Goal: Information Seeking & Learning: Compare options

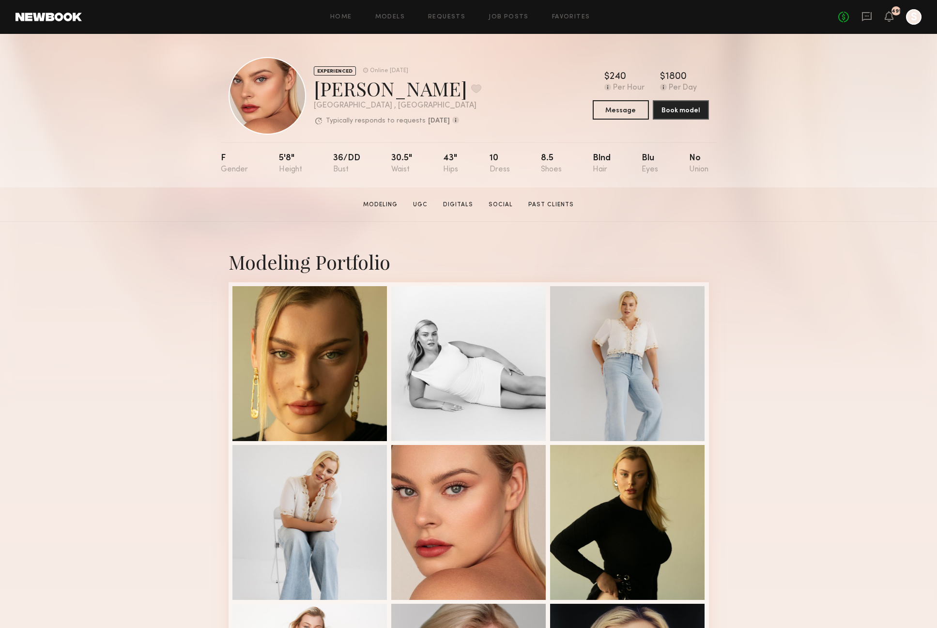
scroll to position [412, 0]
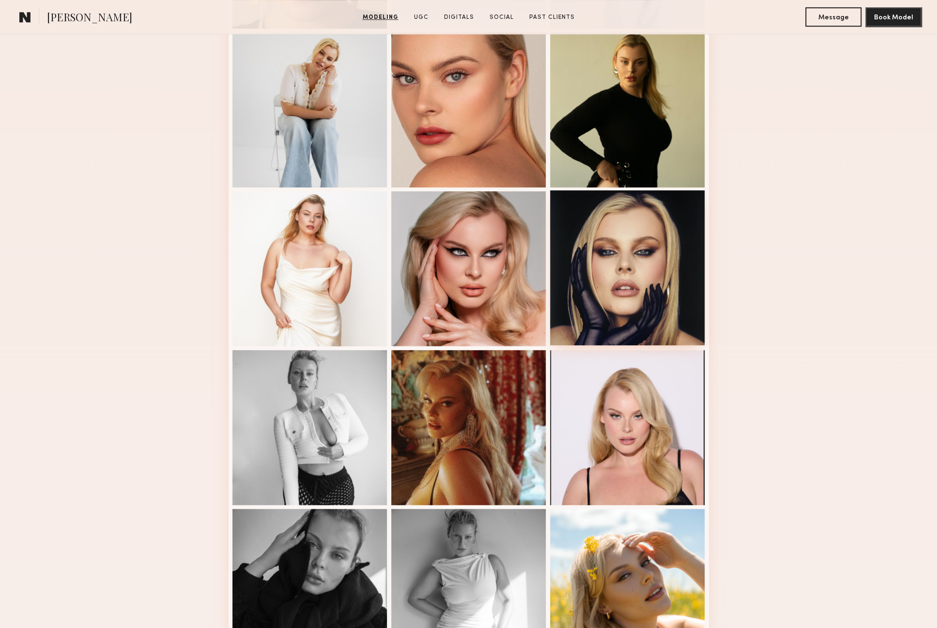
click at [601, 286] on div at bounding box center [627, 267] width 155 height 155
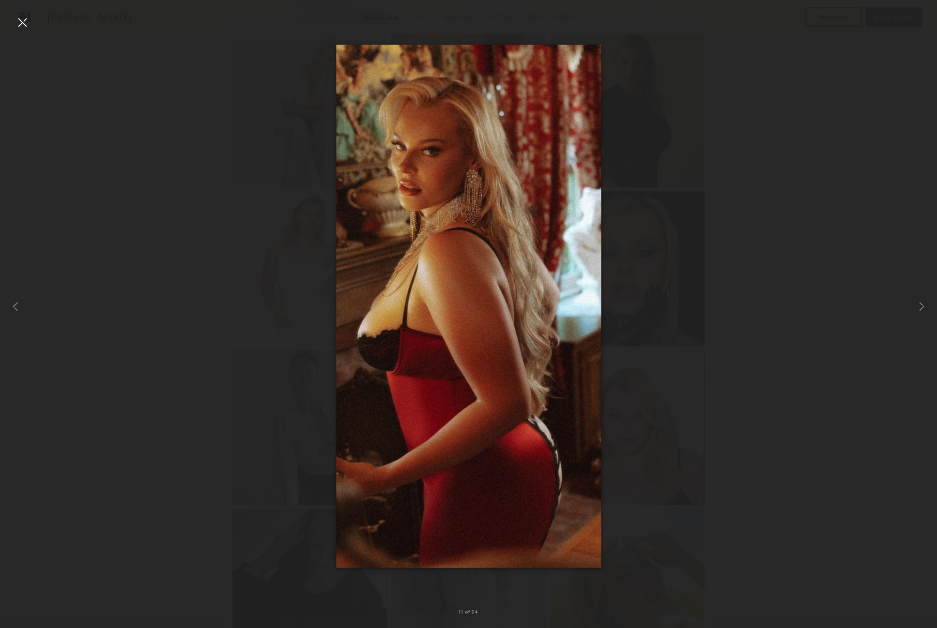
click at [863, 51] on div at bounding box center [468, 305] width 937 height 581
click at [27, 21] on div at bounding box center [22, 22] width 15 height 15
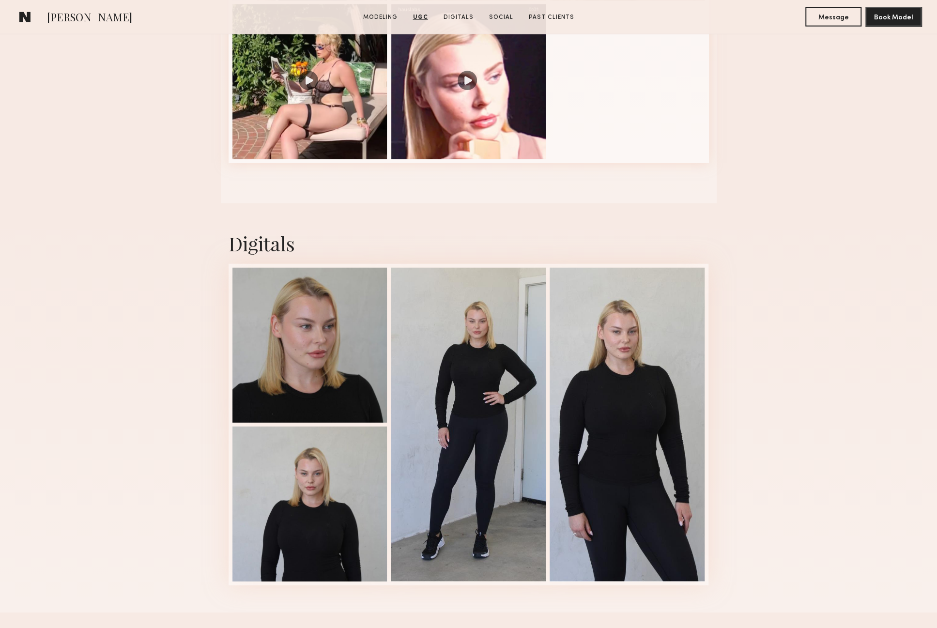
scroll to position [1843, 0]
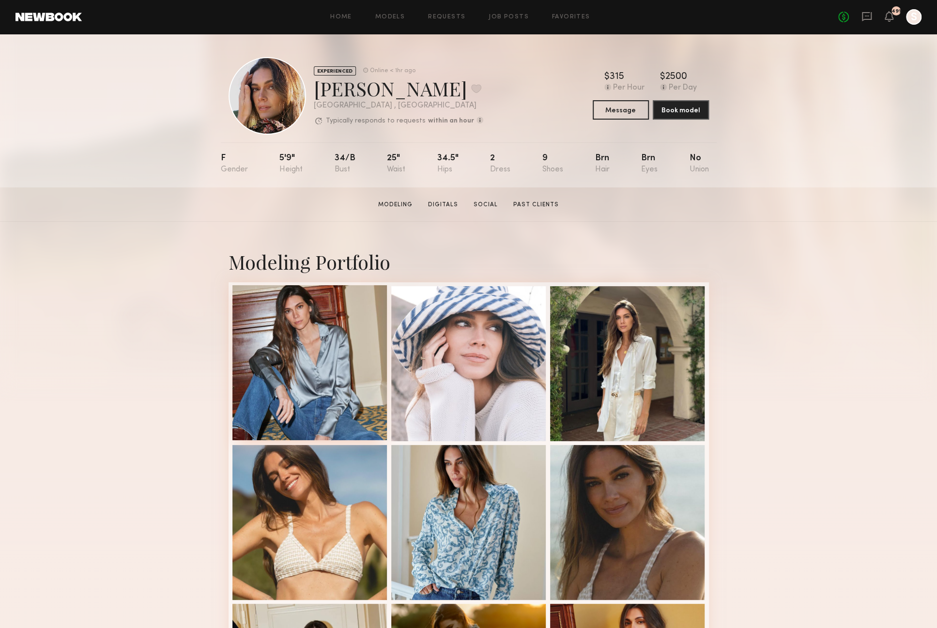
click at [304, 341] on div at bounding box center [309, 362] width 155 height 155
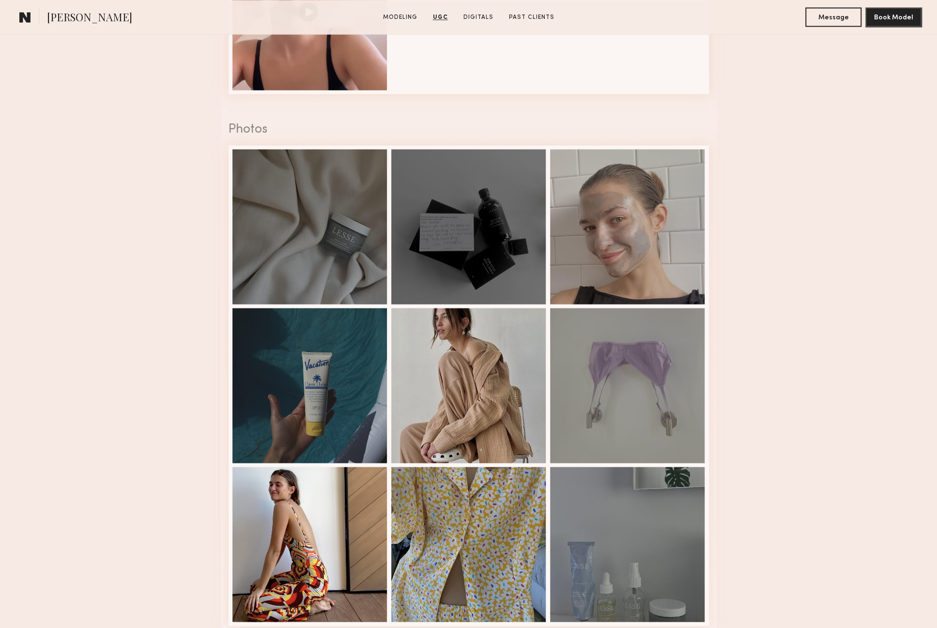
scroll to position [1308, 0]
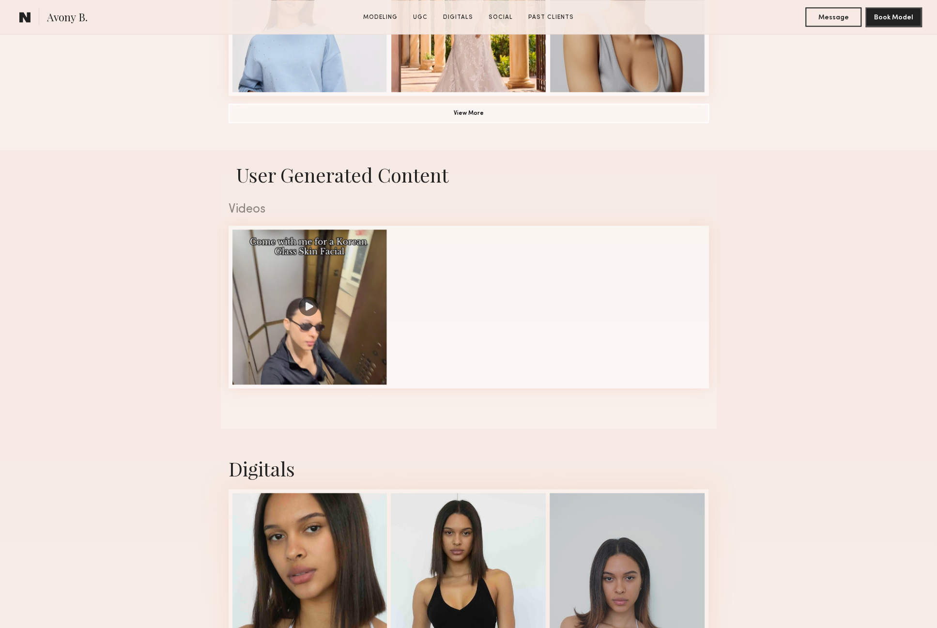
scroll to position [1178, 0]
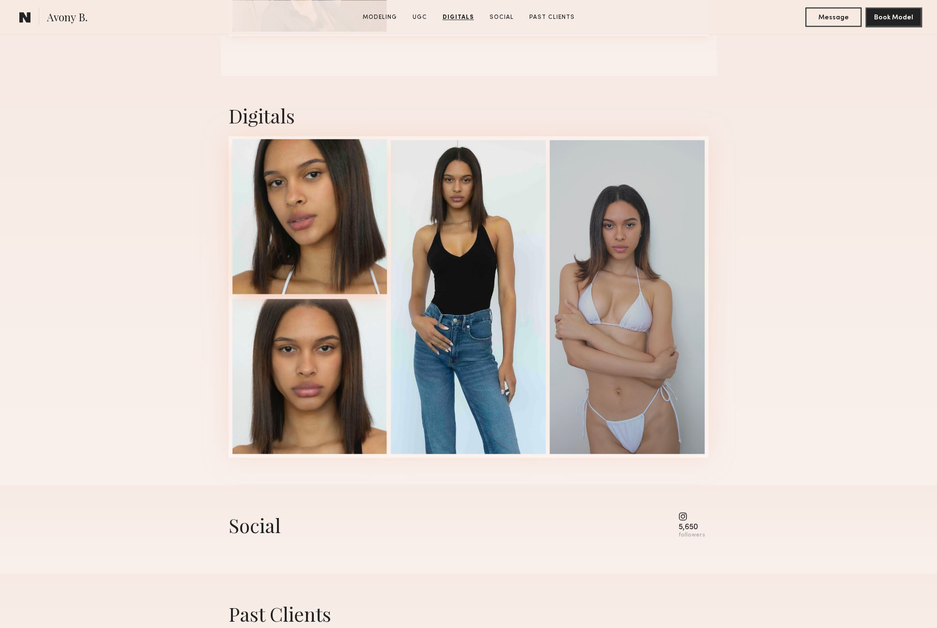
click at [344, 266] on div at bounding box center [309, 216] width 155 height 155
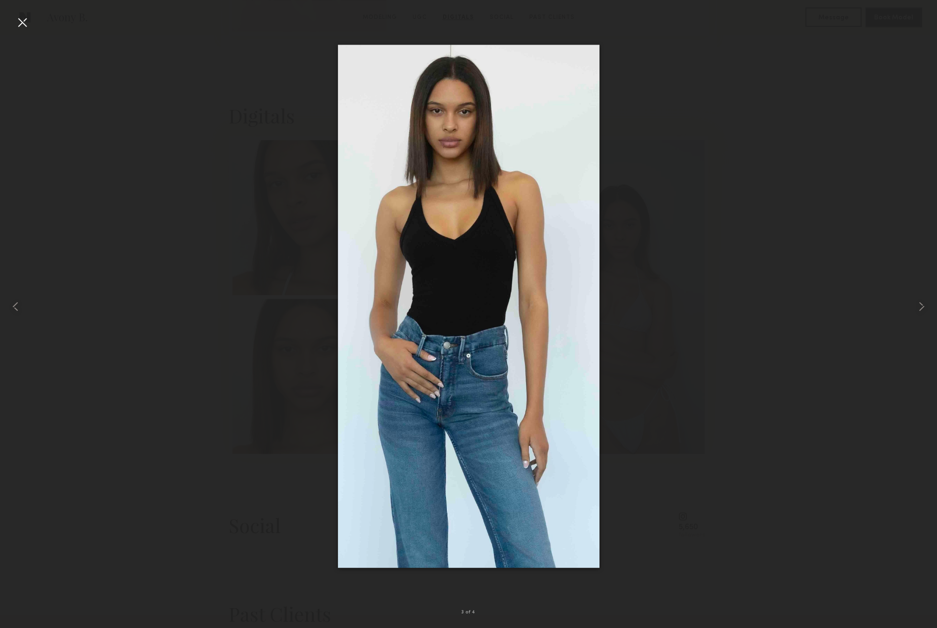
click at [26, 24] on div at bounding box center [22, 22] width 15 height 15
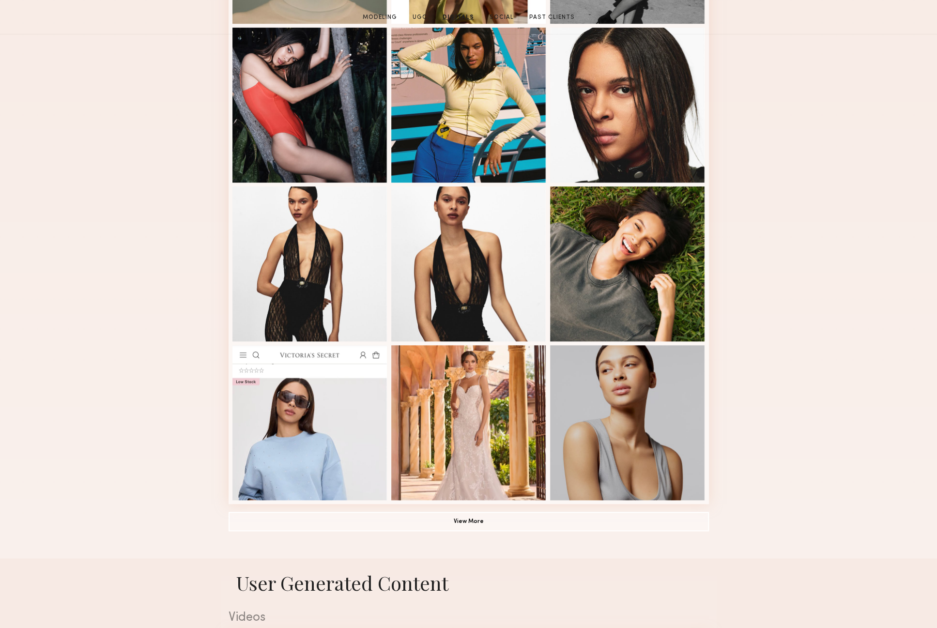
scroll to position [0, 0]
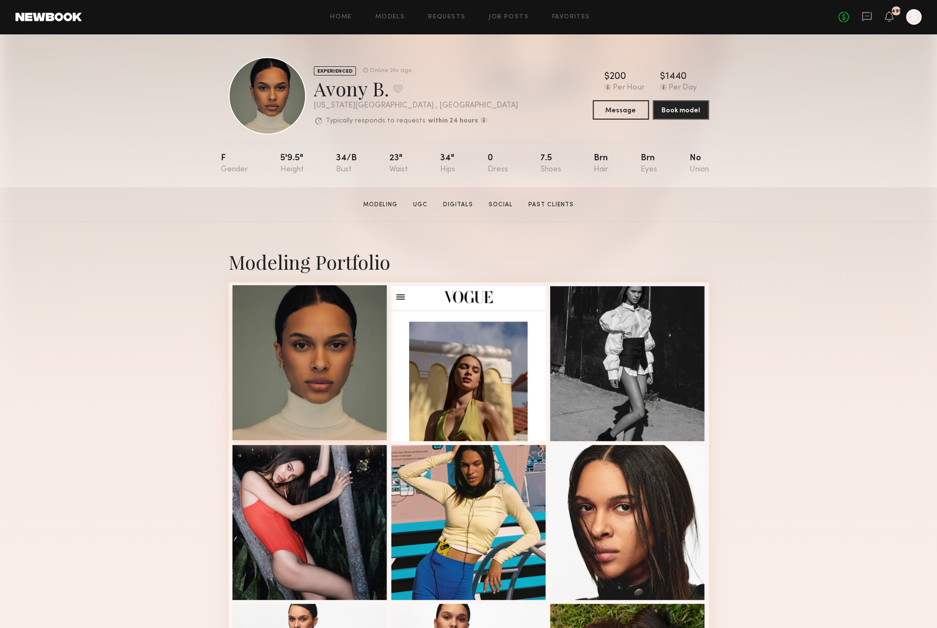
click at [264, 369] on div at bounding box center [309, 362] width 155 height 155
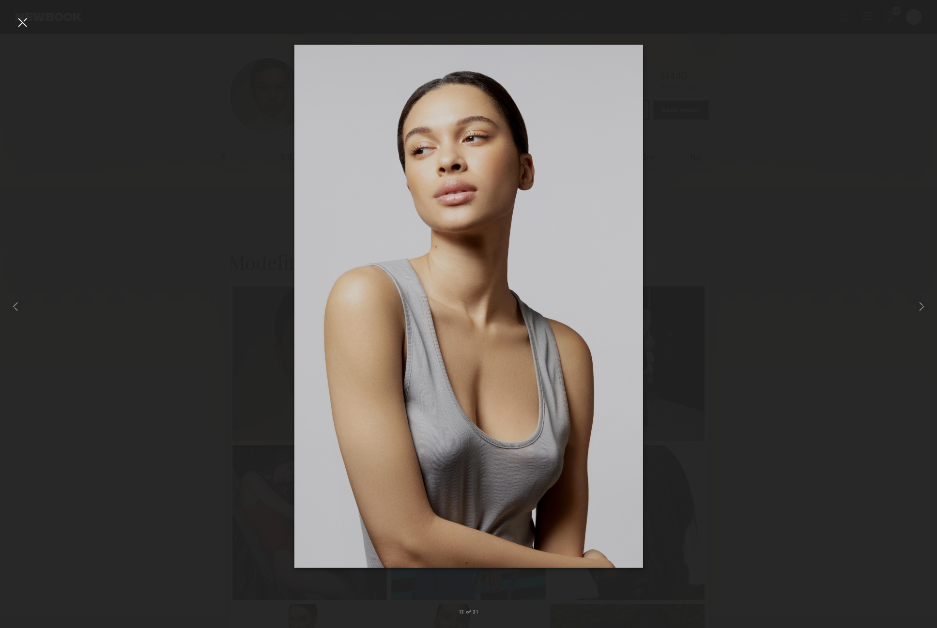
click at [22, 23] on div at bounding box center [22, 22] width 15 height 15
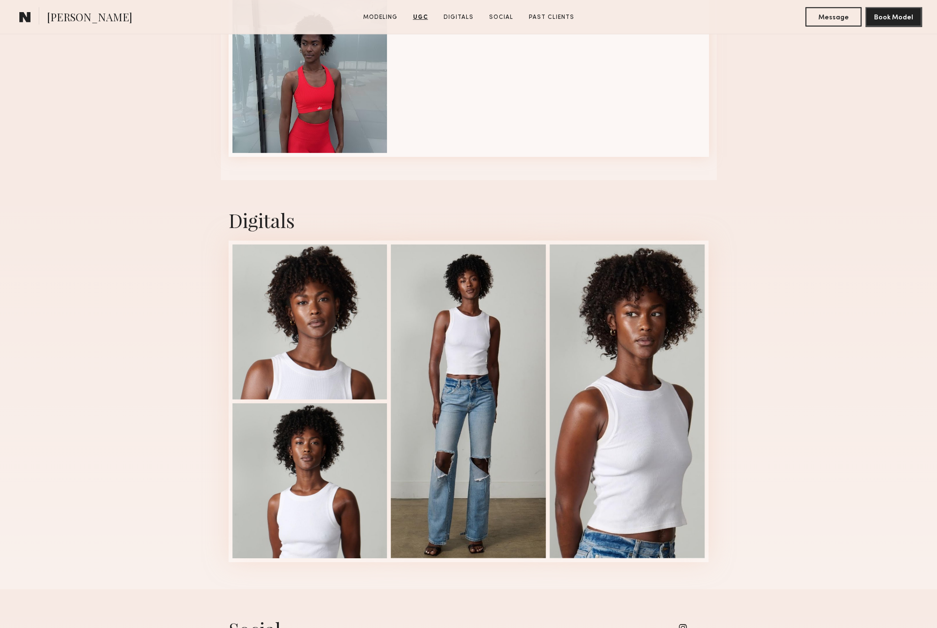
scroll to position [2290, 0]
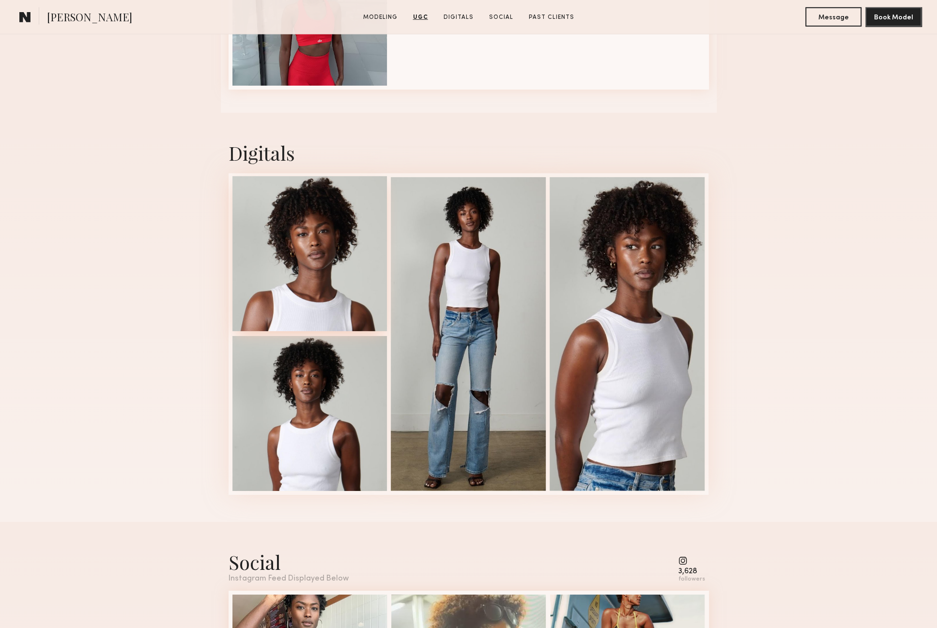
click at [332, 239] on div at bounding box center [309, 253] width 155 height 155
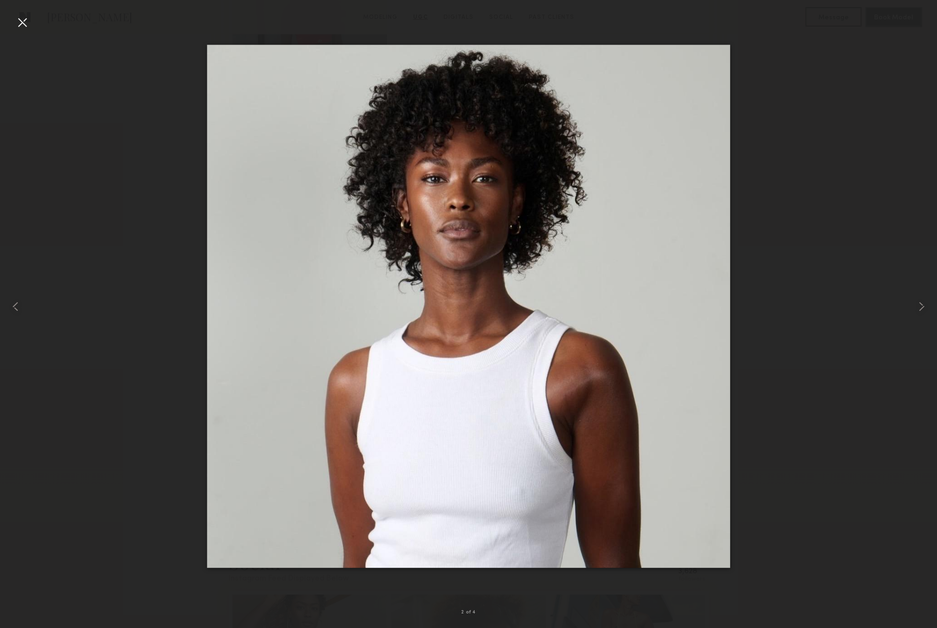
click at [19, 19] on div at bounding box center [22, 22] width 15 height 15
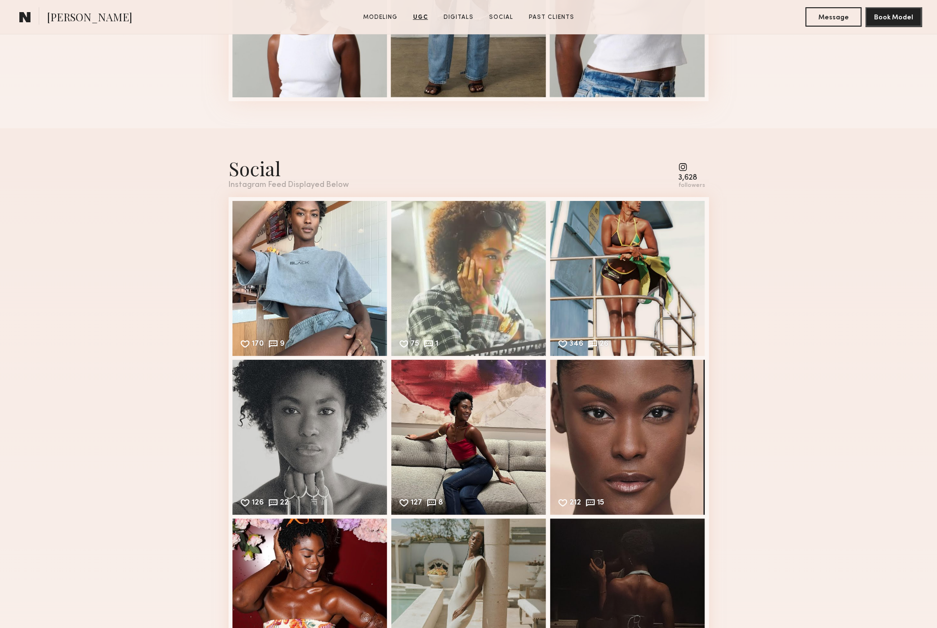
scroll to position [2695, 0]
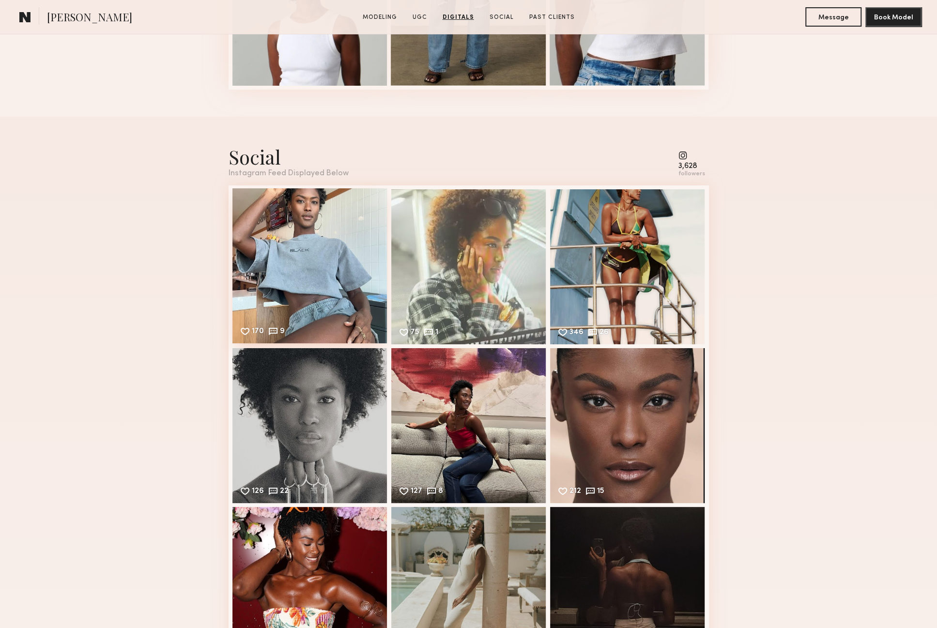
click at [295, 270] on div "170 9 Likes & comments displayed to show model’s engagement" at bounding box center [309, 265] width 155 height 155
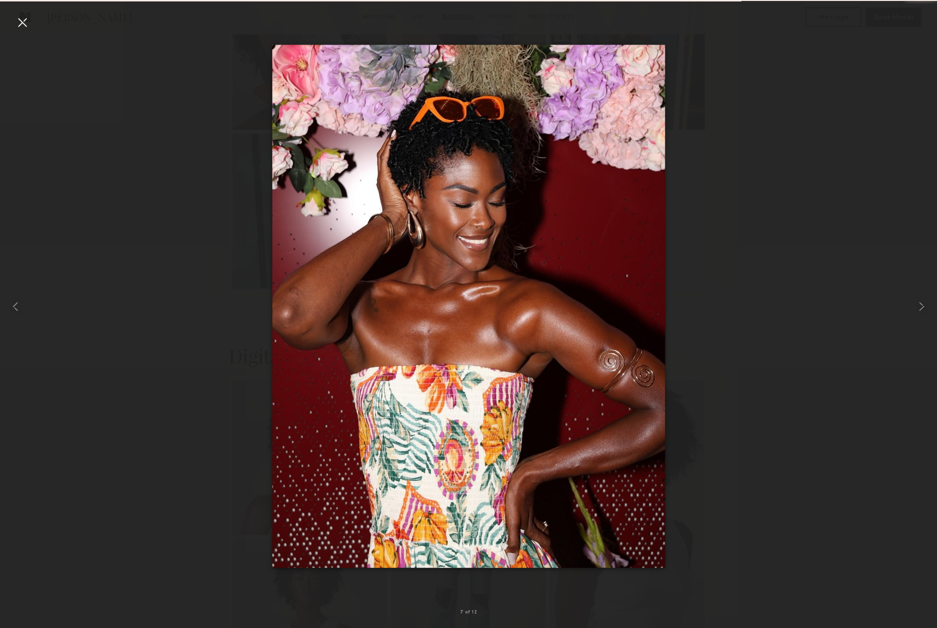
scroll to position [3303, 0]
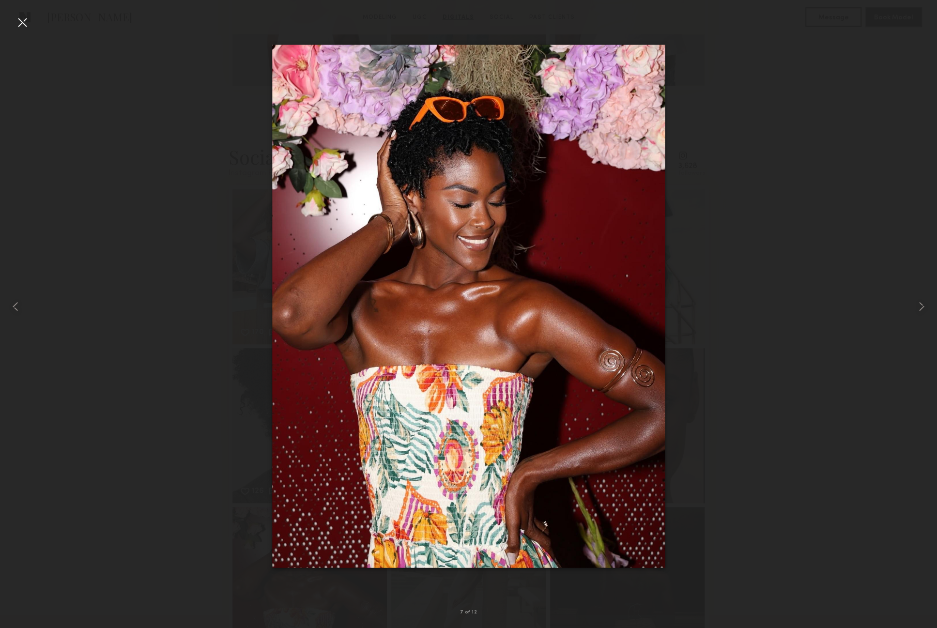
click at [27, 26] on div at bounding box center [22, 22] width 15 height 15
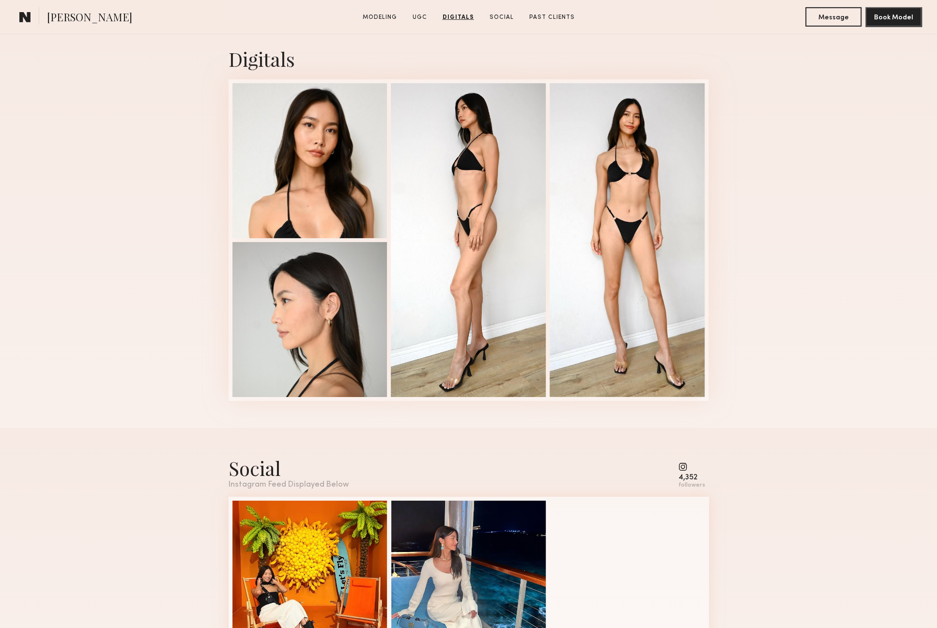
scroll to position [2378, 0]
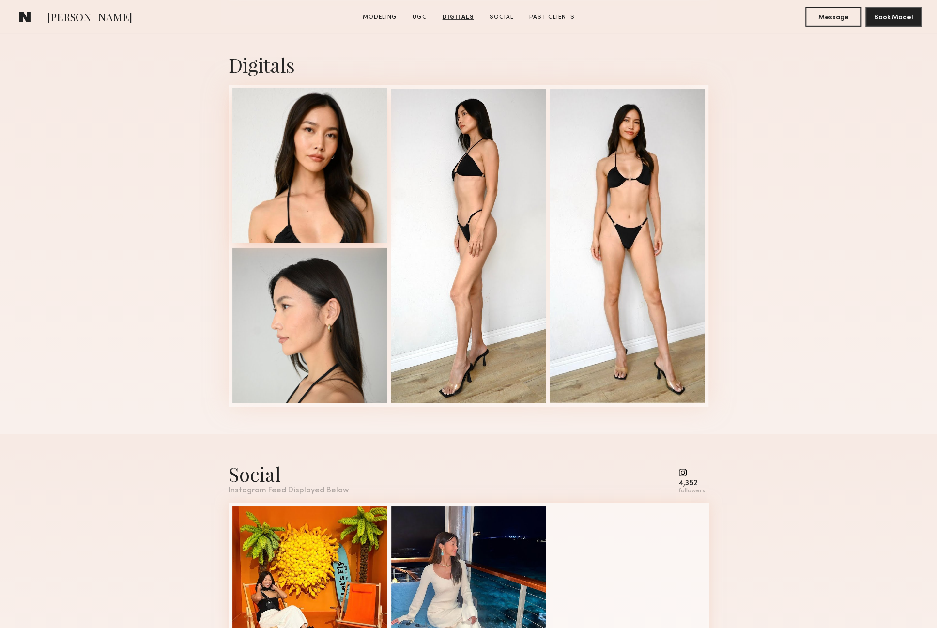
click at [311, 207] on div at bounding box center [309, 165] width 155 height 155
